Goal: Task Accomplishment & Management: Manage account settings

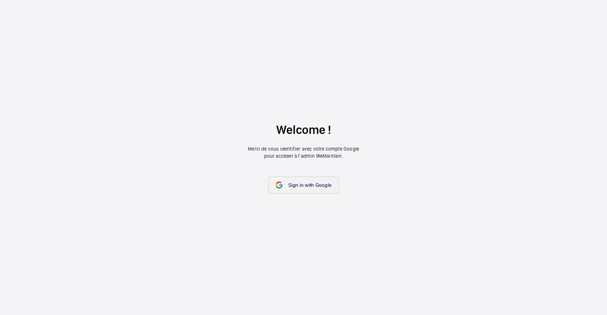
click at [297, 186] on span "Sign in with Google" at bounding box center [309, 185] width 43 height 6
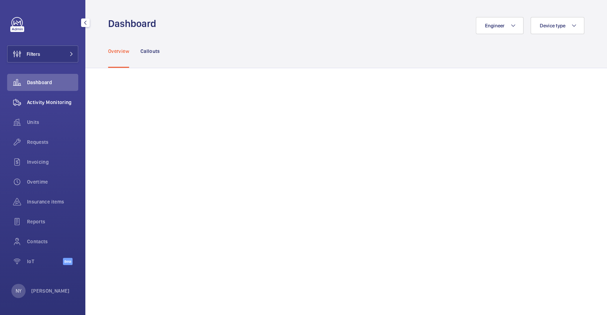
click at [44, 97] on div "Activity Monitoring" at bounding box center [42, 102] width 71 height 17
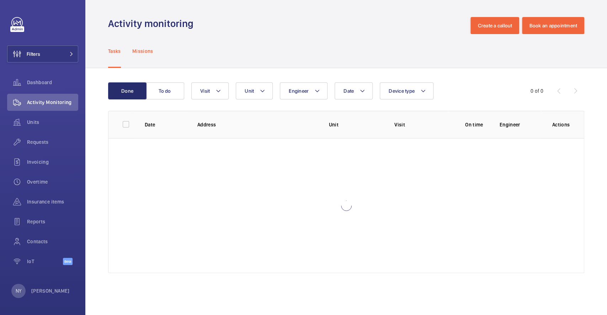
click at [145, 54] on p "Missions" at bounding box center [142, 51] width 21 height 7
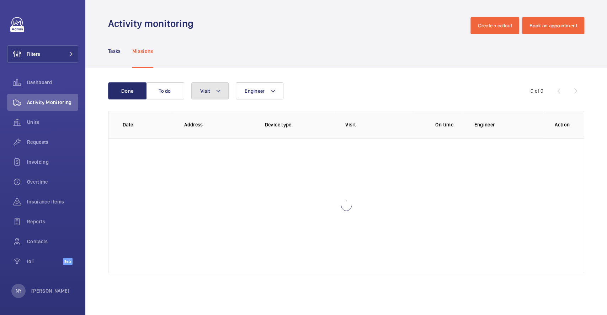
click at [214, 95] on button "Visit" at bounding box center [209, 90] width 37 height 17
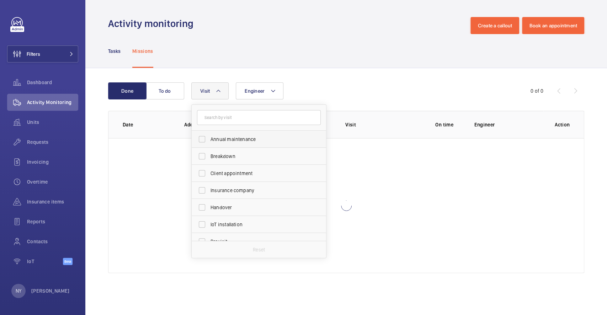
click at [218, 136] on span "Annual maintenance" at bounding box center [259, 139] width 98 height 7
click at [209, 136] on input "Annual maintenance" at bounding box center [202, 139] width 14 height 14
checkbox input "true"
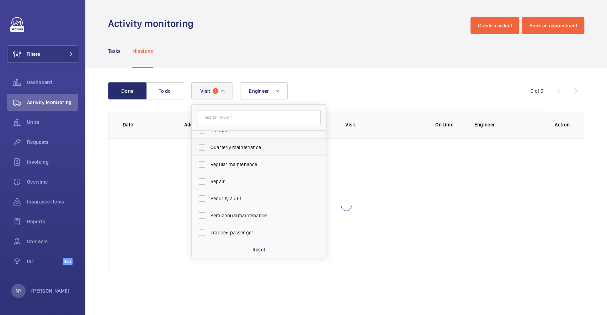
click at [227, 152] on label "Quarterly maintenance" at bounding box center [254, 147] width 124 height 17
click at [209, 152] on input "Quarterly maintenance" at bounding box center [202, 147] width 14 height 14
checkbox input "true"
click at [235, 164] on span "Regular maintenance" at bounding box center [259, 164] width 98 height 7
click at [209, 164] on input "Regular maintenance" at bounding box center [202, 164] width 14 height 14
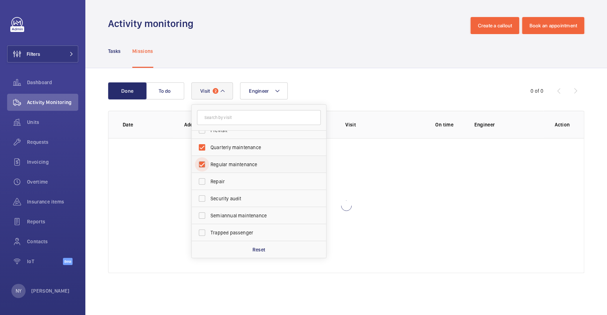
checkbox input "true"
click at [222, 212] on span "Semiannual maintenance" at bounding box center [259, 215] width 98 height 7
click at [209, 212] on input "Semiannual maintenance" at bounding box center [202, 216] width 14 height 14
checkbox input "true"
click at [45, 53] on button "Filters" at bounding box center [42, 53] width 71 height 17
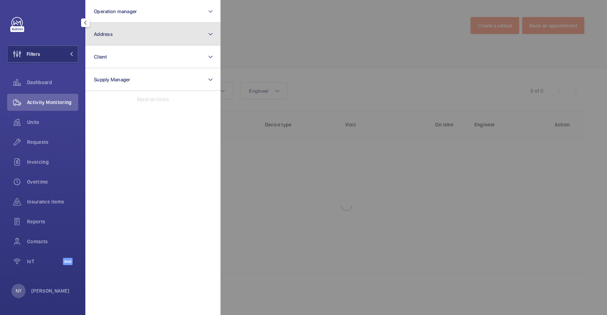
click at [153, 33] on button "Address" at bounding box center [152, 34] width 135 height 23
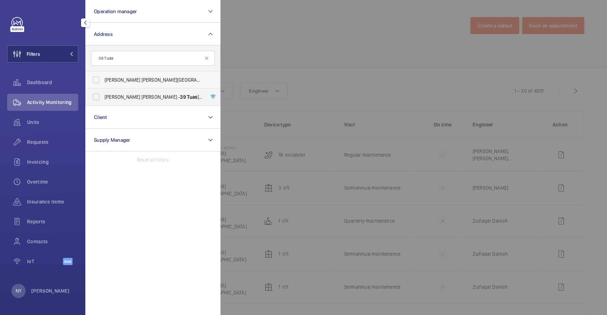
type input "39 Tuas"
click at [134, 79] on span "Peck Tiong Choon Building - 39 Tuas W Ave, SINGAPORE 638428" at bounding box center [153, 79] width 98 height 7
click at [103, 79] on input "Peck Tiong Choon Building - 39 Tuas W Ave, SINGAPORE 638428" at bounding box center [96, 80] width 14 height 14
checkbox input "true"
click at [133, 94] on span "Peck Tiong Choon - 39 Tuas W Ave, SINGAPORE 638428" at bounding box center [153, 96] width 98 height 7
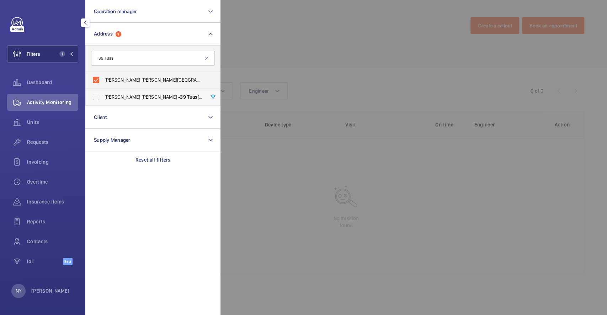
click at [103, 94] on input "Peck Tiong Choon - 39 Tuas W Ave, SINGAPORE 638428" at bounding box center [96, 97] width 14 height 14
checkbox input "true"
click at [321, 52] on div at bounding box center [523, 157] width 607 height 315
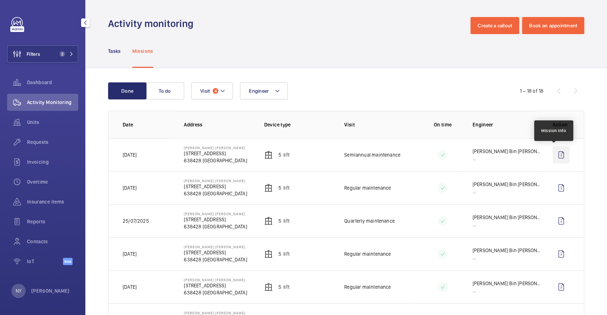
click at [552, 160] on wm-front-icon-button at bounding box center [560, 154] width 17 height 17
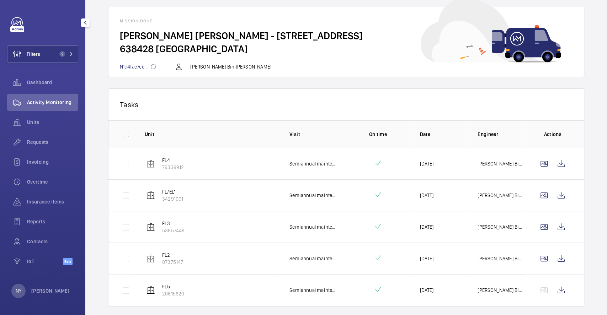
scroll to position [54, 0]
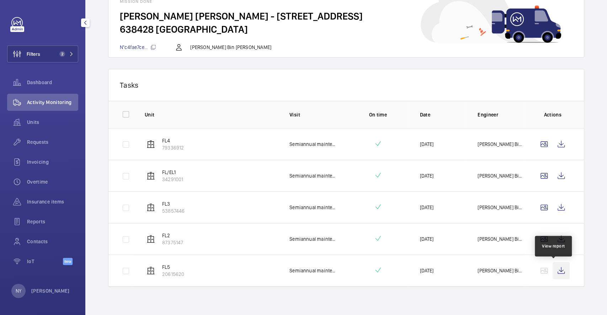
click at [556, 274] on wm-front-icon-button at bounding box center [560, 270] width 17 height 17
click at [41, 292] on p "[PERSON_NAME]" at bounding box center [50, 290] width 38 height 7
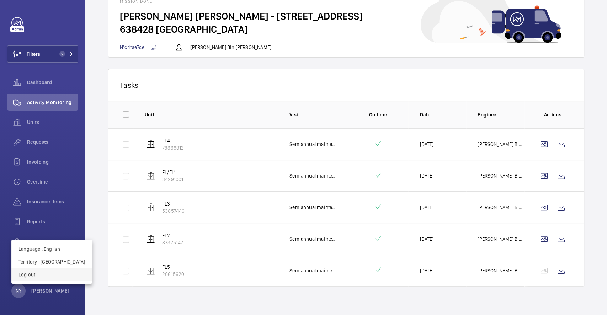
click at [50, 273] on p "Log out" at bounding box center [51, 274] width 66 height 7
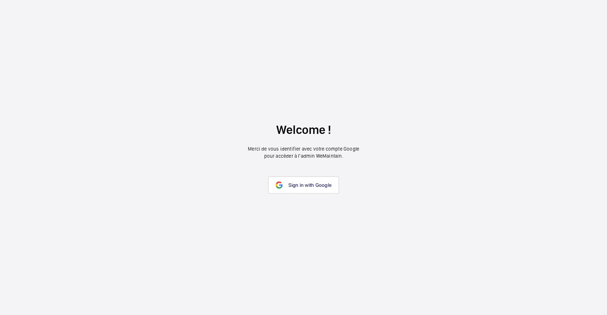
click at [287, 188] on link "Sign in with Google" at bounding box center [303, 185] width 71 height 17
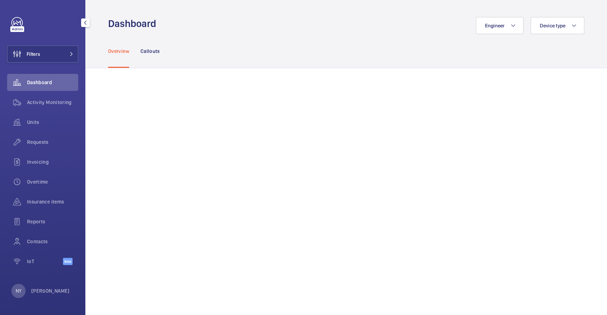
click at [47, 93] on div "Dashboard" at bounding box center [42, 84] width 71 height 20
click at [43, 103] on span "Activity Monitoring" at bounding box center [52, 102] width 51 height 7
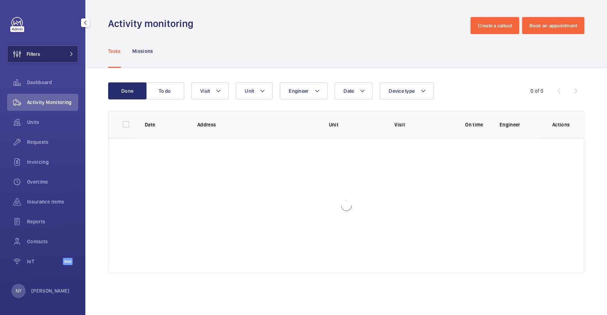
click at [48, 48] on button "Filters" at bounding box center [42, 53] width 71 height 17
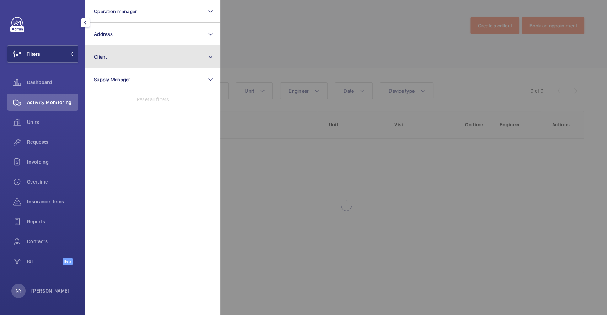
click at [128, 65] on button "Client" at bounding box center [152, 56] width 135 height 23
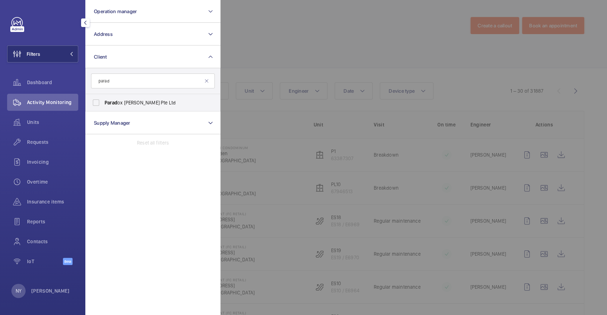
type input "parad"
click at [127, 98] on label "Parad ox [PERSON_NAME] Pte Ltd" at bounding box center [148, 102] width 124 height 17
click at [103, 98] on input "Parad ox [PERSON_NAME] Pte Ltd" at bounding box center [96, 103] width 14 height 14
checkbox input "true"
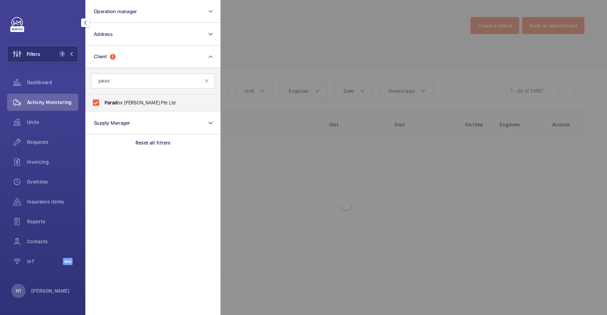
click at [353, 58] on div at bounding box center [523, 157] width 607 height 315
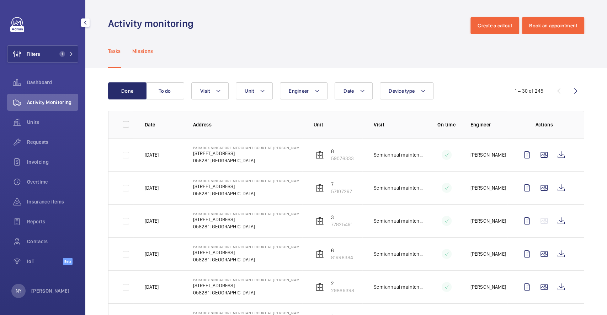
click at [146, 50] on p "Missions" at bounding box center [142, 51] width 21 height 7
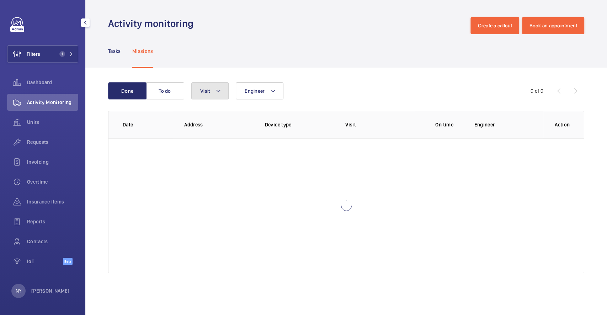
click at [210, 90] on span "Visit" at bounding box center [205, 91] width 10 height 6
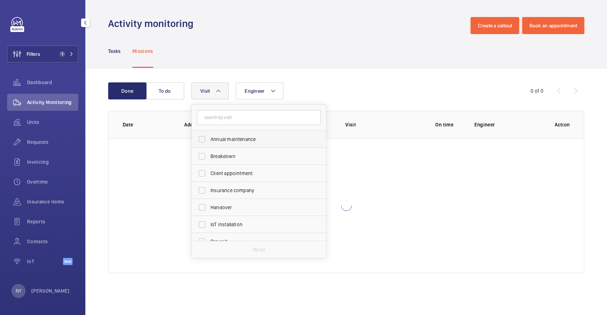
click at [214, 145] on label "Annual maintenance" at bounding box center [254, 139] width 124 height 17
click at [209, 145] on input "Annual maintenance" at bounding box center [202, 139] width 14 height 14
checkbox input "true"
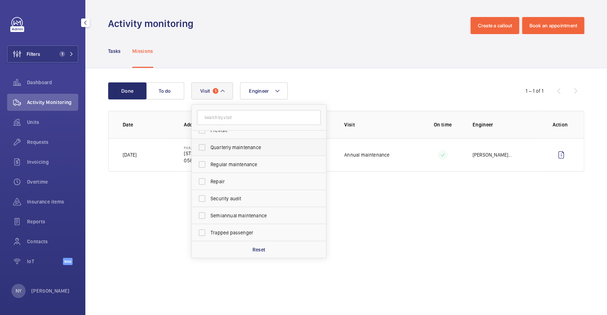
click at [230, 147] on span "Quarterly maintenance" at bounding box center [259, 147] width 98 height 7
click at [209, 147] on input "Quarterly maintenance" at bounding box center [202, 147] width 14 height 14
checkbox input "true"
click at [235, 161] on span "Regular maintenance" at bounding box center [259, 164] width 98 height 7
click at [209, 161] on input "Regular maintenance" at bounding box center [202, 164] width 14 height 14
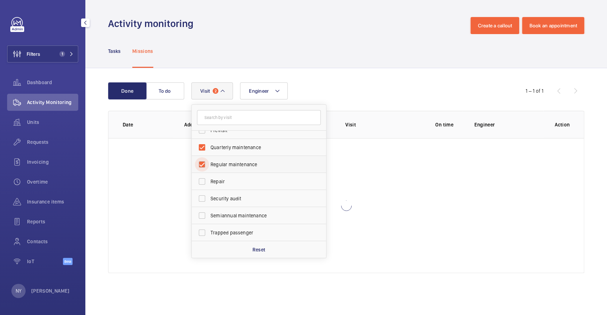
checkbox input "true"
click at [229, 213] on span "Semiannual maintenance" at bounding box center [259, 215] width 98 height 7
click at [209, 213] on input "Semiannual maintenance" at bounding box center [202, 216] width 14 height 14
checkbox input "true"
click at [241, 45] on div "Tasks Missions" at bounding box center [346, 51] width 476 height 34
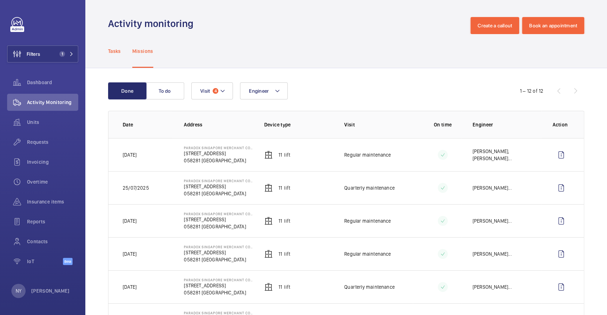
click at [112, 50] on p "Tasks" at bounding box center [114, 51] width 13 height 7
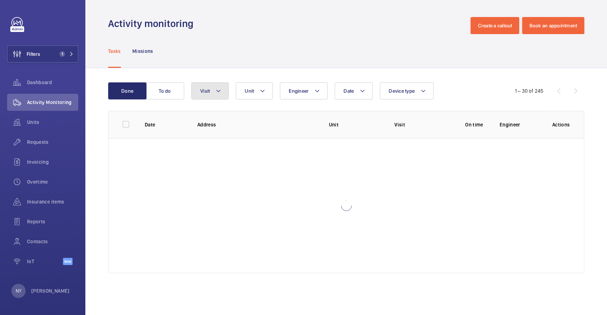
click at [205, 88] on span "Visit" at bounding box center [205, 91] width 10 height 6
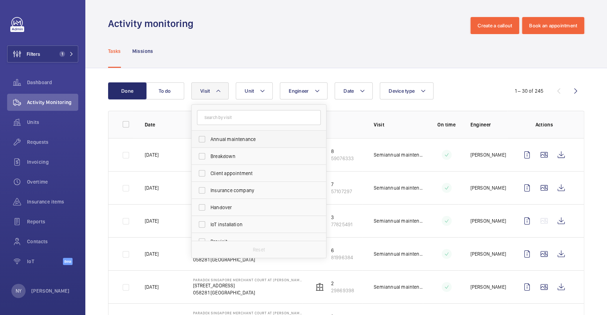
click at [224, 139] on span "Annual maintenance" at bounding box center [259, 139] width 98 height 7
click at [209, 139] on input "Annual maintenance" at bounding box center [202, 139] width 14 height 14
checkbox input "true"
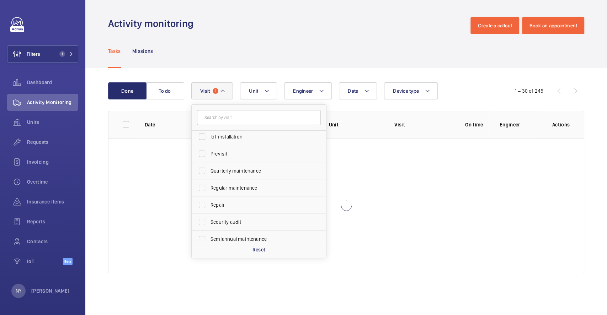
scroll to position [111, 0]
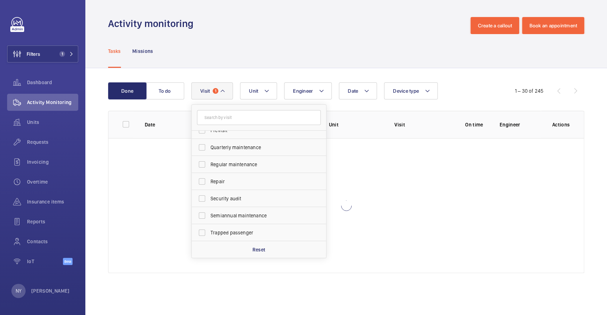
click at [228, 152] on label "Quarterly maintenance" at bounding box center [254, 147] width 124 height 17
click at [209, 152] on input "Quarterly maintenance" at bounding box center [202, 147] width 14 height 14
checkbox input "true"
click at [227, 160] on label "Regular maintenance" at bounding box center [254, 164] width 124 height 17
click at [200, 210] on input "Semiannual maintenance" at bounding box center [202, 216] width 14 height 14
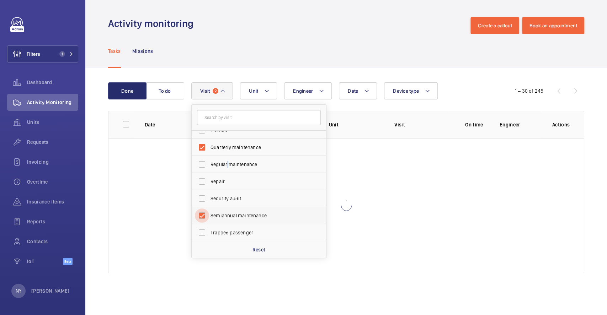
checkbox input "true"
click at [218, 160] on label "Regular maintenance" at bounding box center [254, 164] width 124 height 17
click at [209, 160] on input "Regular maintenance" at bounding box center [202, 164] width 14 height 14
checkbox input "true"
click at [249, 40] on div "Tasks Missions" at bounding box center [346, 51] width 476 height 34
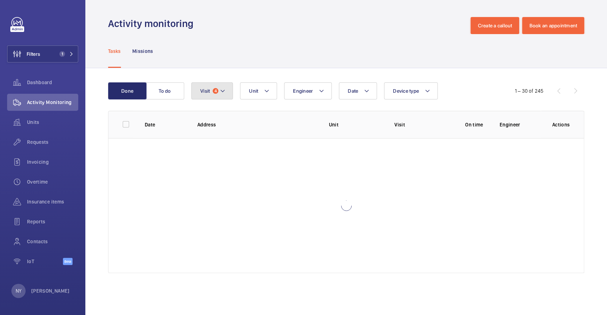
click at [217, 85] on button "Visit 4" at bounding box center [212, 90] width 42 height 17
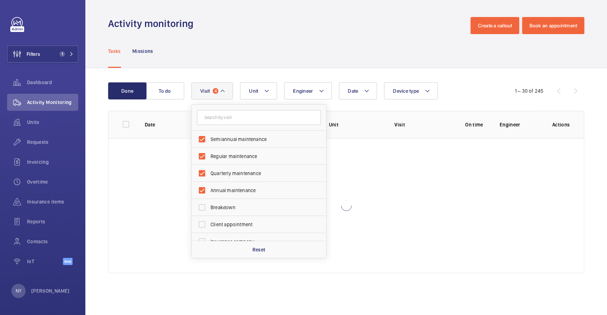
click at [281, 61] on div "Tasks Missions" at bounding box center [346, 51] width 476 height 34
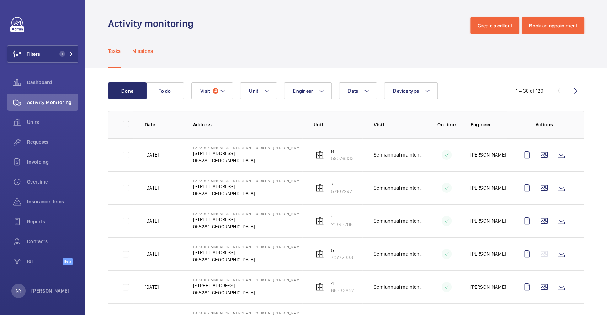
click at [140, 44] on div "Missions" at bounding box center [142, 51] width 21 height 34
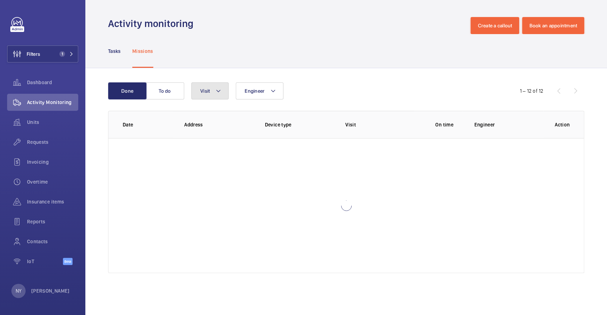
click at [208, 87] on button "Visit" at bounding box center [209, 90] width 37 height 17
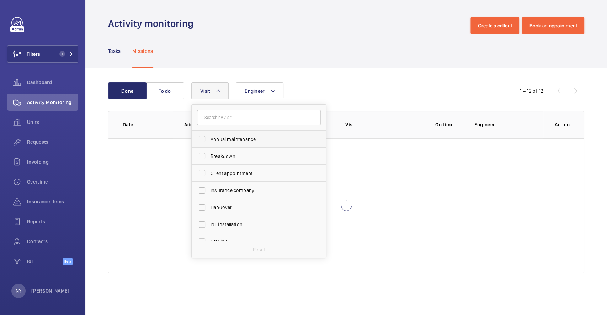
click at [217, 138] on span "Annual maintenance" at bounding box center [259, 139] width 98 height 7
click at [209, 138] on input "Annual maintenance" at bounding box center [202, 139] width 14 height 14
checkbox input "true"
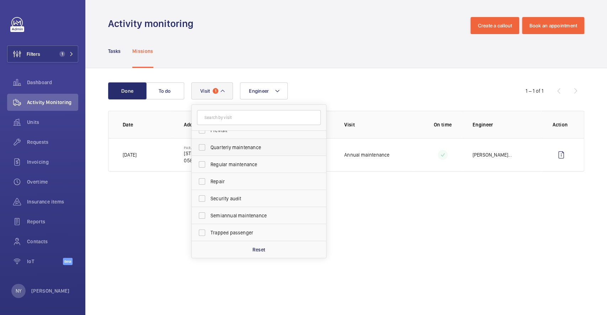
click at [218, 140] on label "Quarterly maintenance" at bounding box center [254, 147] width 124 height 17
click at [209, 140] on input "Quarterly maintenance" at bounding box center [202, 147] width 14 height 14
checkbox input "true"
click at [215, 158] on label "Regular maintenance" at bounding box center [254, 164] width 124 height 17
click at [209, 158] on input "Regular maintenance" at bounding box center [202, 164] width 14 height 14
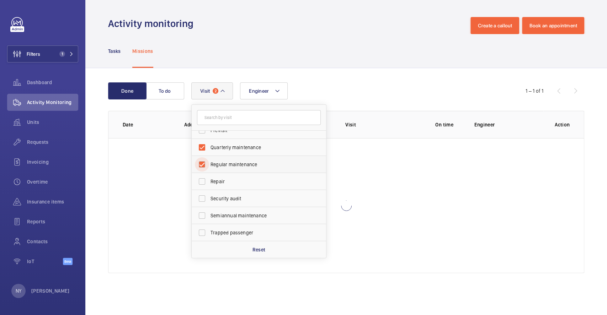
checkbox input "true"
click at [218, 219] on label "Semiannual maintenance" at bounding box center [254, 215] width 124 height 17
click at [209, 219] on input "Semiannual maintenance" at bounding box center [202, 216] width 14 height 14
checkbox input "true"
click at [277, 52] on div "Tasks Missions" at bounding box center [346, 51] width 476 height 34
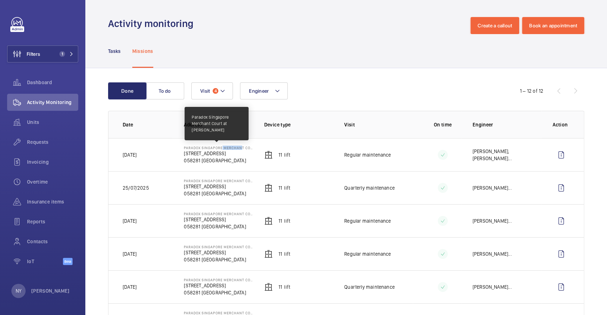
drag, startPoint x: 219, startPoint y: 150, endPoint x: 238, endPoint y: 149, distance: 18.8
click at [238, 149] on p "Paradox Singapore Merchant Court at [PERSON_NAME]" at bounding box center [218, 148] width 69 height 4
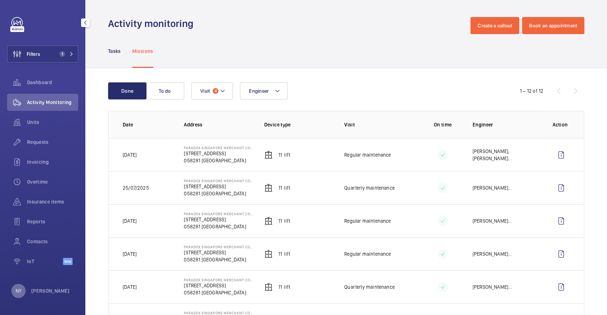
click at [25, 288] on div "NY" at bounding box center [18, 291] width 14 height 14
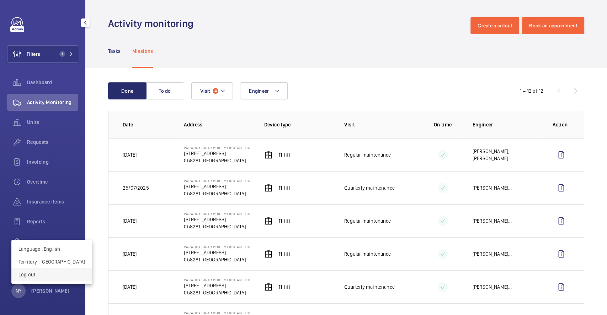
click at [33, 269] on button "Log out" at bounding box center [51, 274] width 81 height 13
